Goal: Task Accomplishment & Management: Use online tool/utility

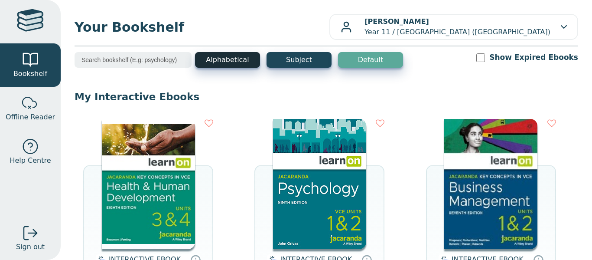
click at [215, 59] on button "Alphabetical" at bounding box center [227, 60] width 65 height 16
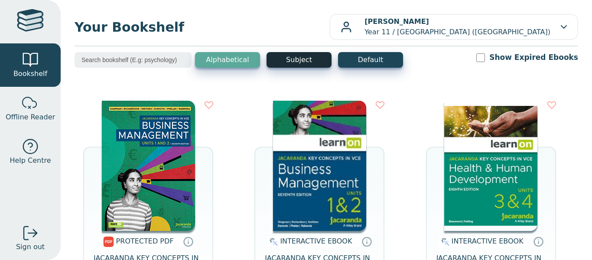
click at [312, 56] on button "Subject" at bounding box center [299, 60] width 65 height 16
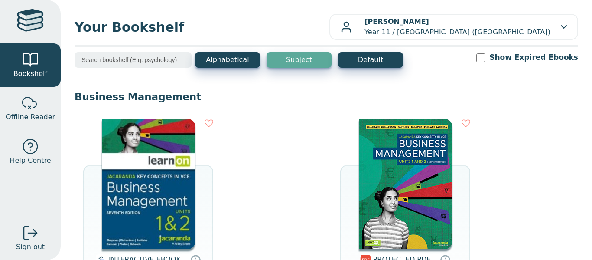
click at [386, 50] on div "Your Bookshelf [PERSON_NAME] Year 11 / [GEOGRAPHIC_DATA] ([GEOGRAPHIC_DATA]) My…" at bounding box center [327, 130] width 532 height 260
click at [375, 58] on button "Default" at bounding box center [370, 60] width 65 height 16
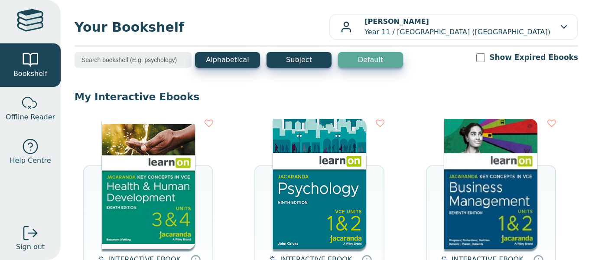
click at [177, 138] on img at bounding box center [148, 184] width 93 height 130
